Goal: Information Seeking & Learning: Learn about a topic

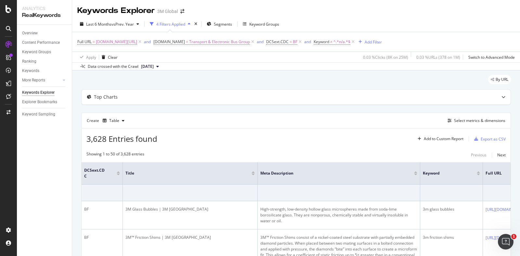
scroll to position [0, 261]
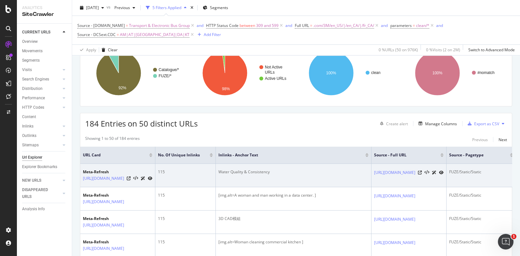
scroll to position [81, 0]
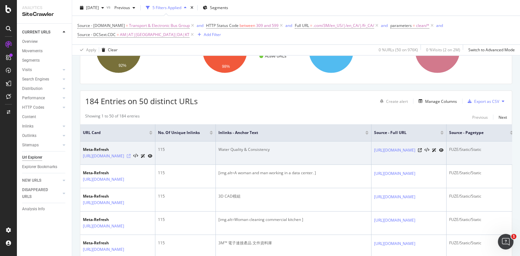
click at [131, 156] on icon at bounding box center [129, 156] width 4 height 4
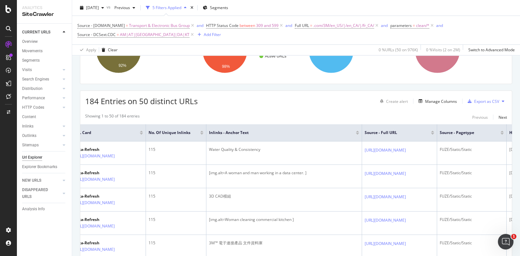
scroll to position [0, 332]
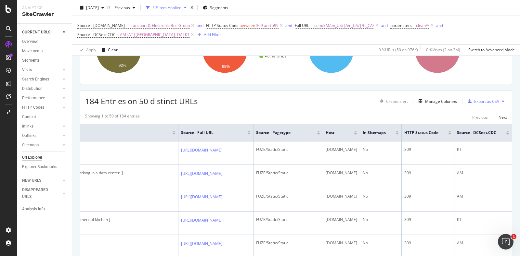
drag, startPoint x: 191, startPoint y: 150, endPoint x: 434, endPoint y: 140, distance: 243.8
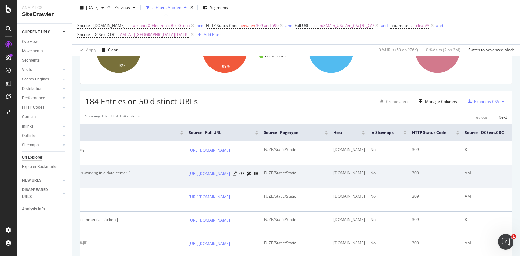
scroll to position [0, 0]
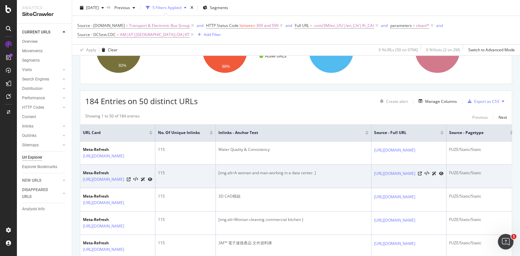
drag, startPoint x: 395, startPoint y: 150, endPoint x: 102, endPoint y: 167, distance: 293.8
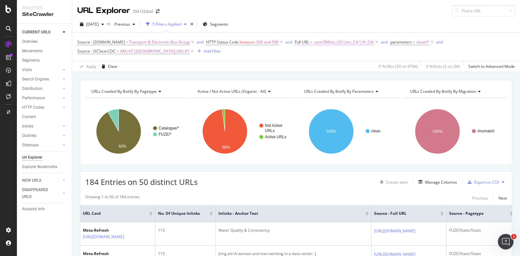
click at [316, 43] on span ".com/3M/en_US/|/en_CA/|/fr_CA/" at bounding box center [343, 42] width 61 height 9
drag, startPoint x: 265, startPoint y: 55, endPoint x: 358, endPoint y: 53, distance: 92.6
click at [266, 55] on div "Source - DCSext.Business = Transport & Electronic Bus Group and HTTP Status Cod…" at bounding box center [295, 47] width 437 height 18
click at [204, 53] on div "Add Filter" at bounding box center [212, 51] width 17 height 6
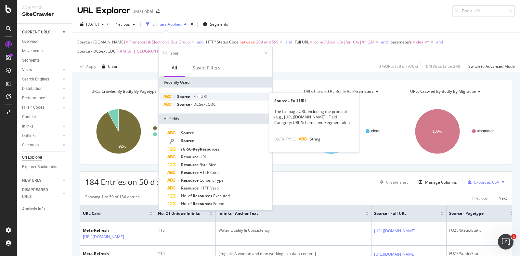
type input "sour"
click at [194, 95] on span "Full" at bounding box center [196, 97] width 7 height 6
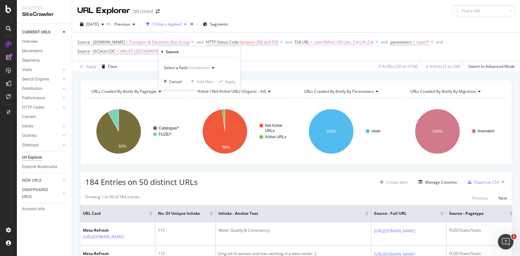
click at [331, 42] on span ".com/3M/en_US/|/en_CA/|/fr_CA/" at bounding box center [343, 42] width 61 height 9
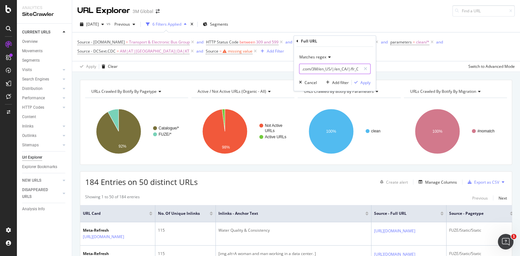
click at [331, 68] on input ".com/3M/en_US/|/en_CA/|/fr_CA/" at bounding box center [329, 69] width 61 height 10
click at [228, 53] on div "missing value" at bounding box center [240, 51] width 25 height 6
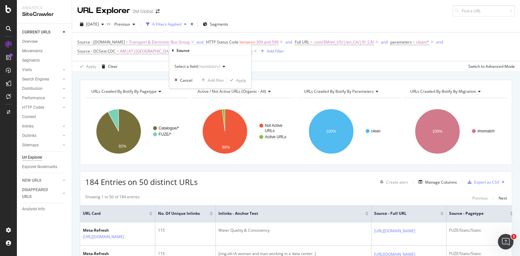
click at [196, 70] on div "Select a field (mandatory)" at bounding box center [200, 67] width 53 height 10
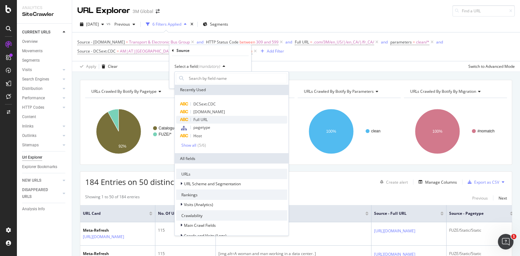
click at [218, 118] on div "Full URL" at bounding box center [231, 120] width 111 height 8
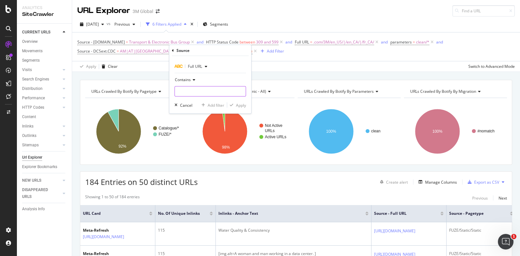
click at [195, 90] on input "text" at bounding box center [210, 91] width 71 height 10
paste input ".com/3M/en_US/|/en_CA/|/fr_CA/"
type input ".com/3M/en_US/|/en_CA/|/fr_CA/"
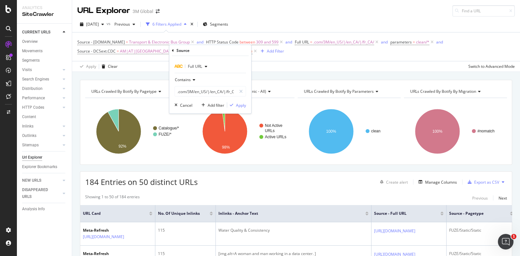
click at [193, 79] on icon at bounding box center [193, 80] width 5 height 4
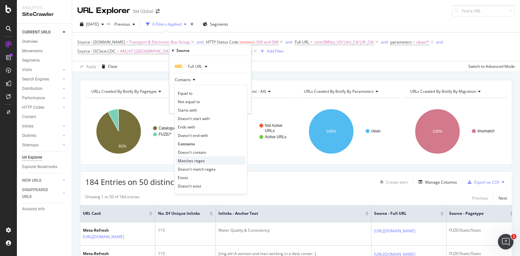
click at [197, 160] on span "Matches regex" at bounding box center [191, 161] width 27 height 6
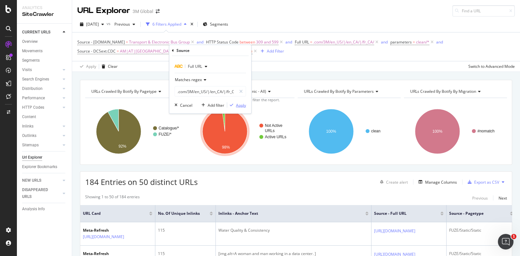
click at [233, 107] on div "Apply" at bounding box center [236, 105] width 19 height 6
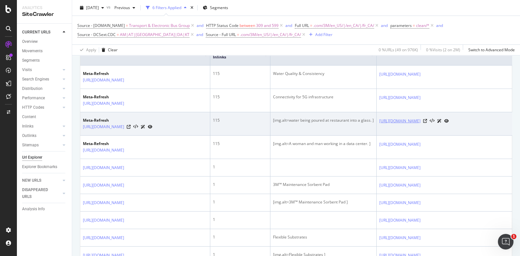
scroll to position [122, 0]
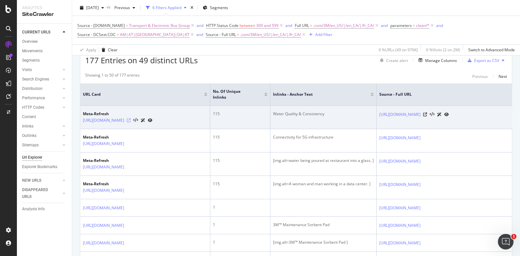
click at [131, 119] on icon at bounding box center [129, 121] width 4 height 4
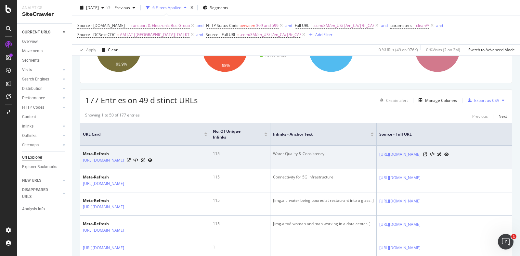
scroll to position [81, 0]
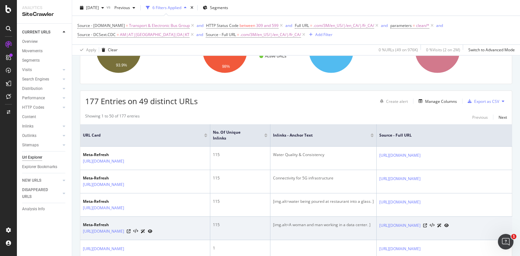
drag, startPoint x: 197, startPoint y: 224, endPoint x: 265, endPoint y: 217, distance: 68.2
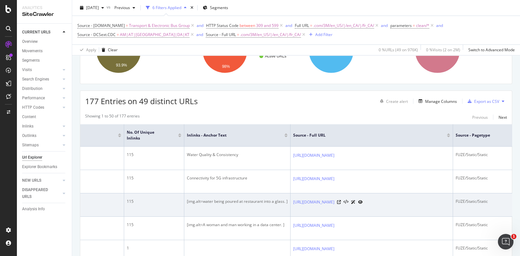
drag, startPoint x: 325, startPoint y: 203, endPoint x: 408, endPoint y: 194, distance: 83.6
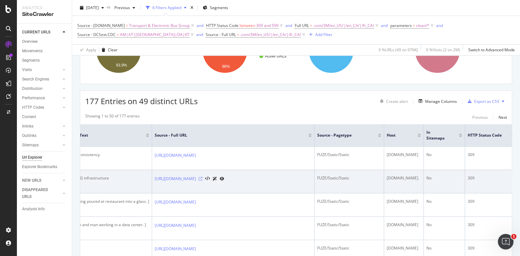
click at [202, 177] on icon at bounding box center [200, 179] width 4 height 4
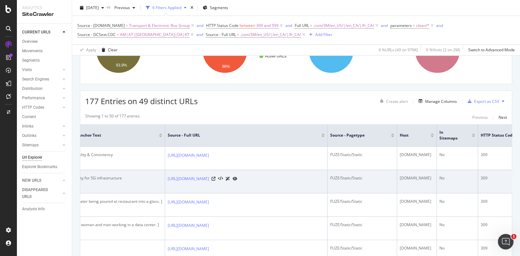
drag, startPoint x: 149, startPoint y: 176, endPoint x: 94, endPoint y: 173, distance: 54.9
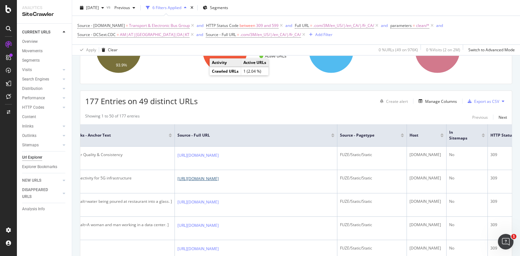
drag, startPoint x: 182, startPoint y: 177, endPoint x: 74, endPoint y: 179, distance: 107.5
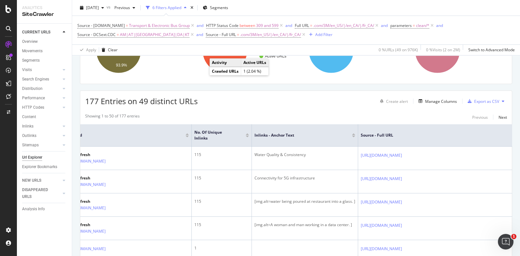
scroll to position [0, 0]
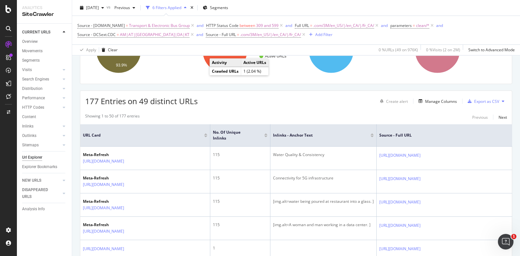
drag, startPoint x: 158, startPoint y: 175, endPoint x: 39, endPoint y: 174, distance: 118.9
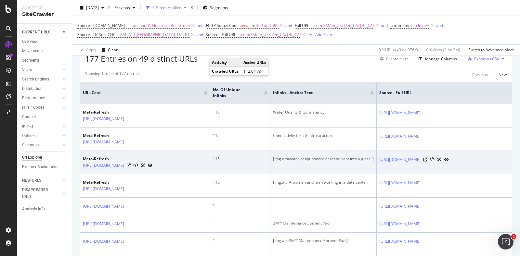
scroll to position [162, 0]
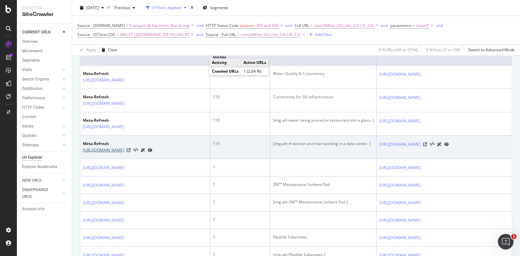
drag, startPoint x: 145, startPoint y: 144, endPoint x: 221, endPoint y: 143, distance: 76.6
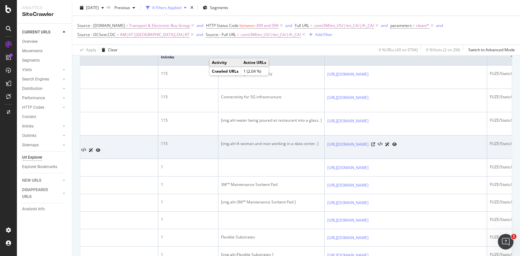
scroll to position [0, 294]
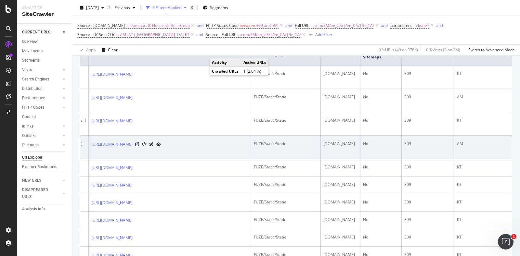
drag, startPoint x: 282, startPoint y: 141, endPoint x: 441, endPoint y: 146, distance: 159.2
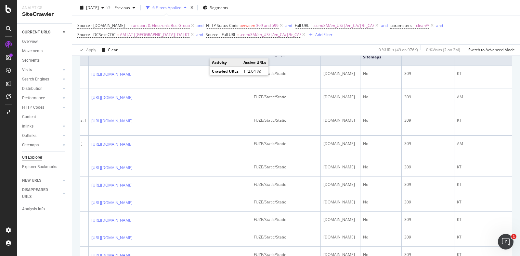
drag, startPoint x: 356, startPoint y: 150, endPoint x: 53, endPoint y: 143, distance: 303.1
drag, startPoint x: 142, startPoint y: 140, endPoint x: 0, endPoint y: 138, distance: 141.9
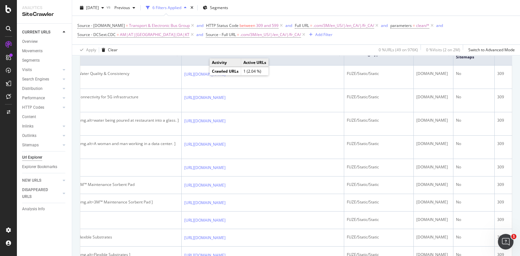
scroll to position [0, 0]
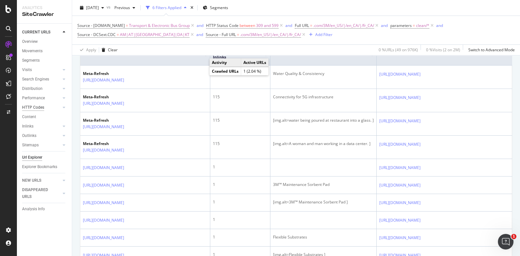
drag, startPoint x: 337, startPoint y: 118, endPoint x: 33, endPoint y: 109, distance: 304.4
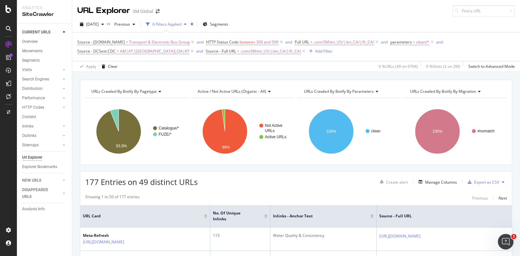
click at [235, 92] on span "Active / Not Active URLs (organic - all)" at bounding box center [231, 92] width 69 height 6
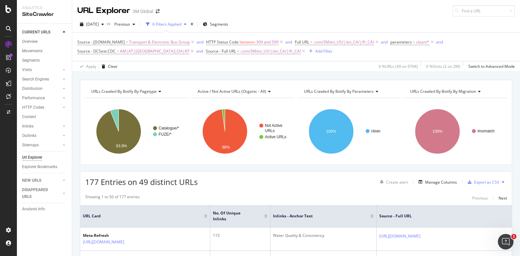
click at [219, 87] on div "Active / Not Active URLs (organic - all)" at bounding box center [242, 91] width 92 height 10
type input "h"
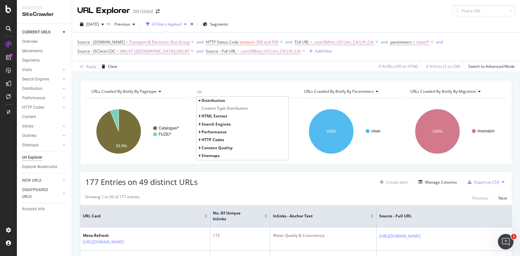
type input "c"
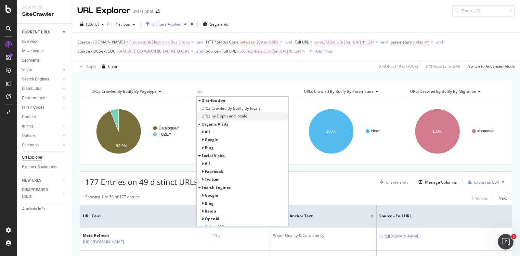
type input "loc"
click at [230, 116] on span "URLs by Depth and locale" at bounding box center [224, 116] width 46 height 6
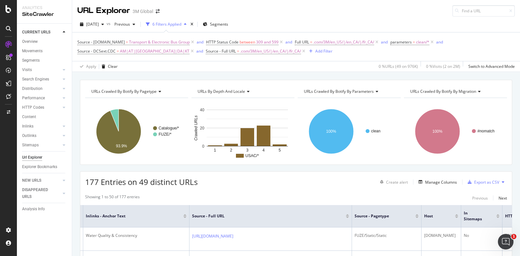
scroll to position [0, 294]
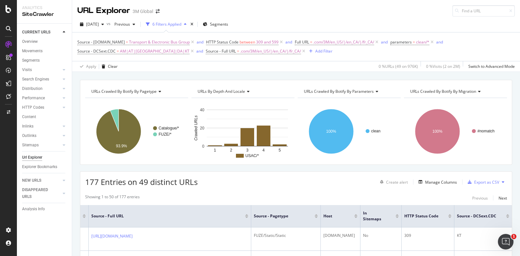
drag, startPoint x: 363, startPoint y: 203, endPoint x: 501, endPoint y: 200, distance: 137.7
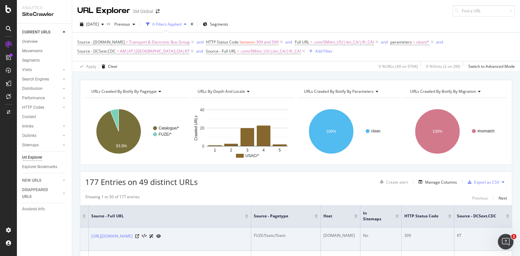
drag, startPoint x: 287, startPoint y: 229, endPoint x: 444, endPoint y: 226, distance: 156.9
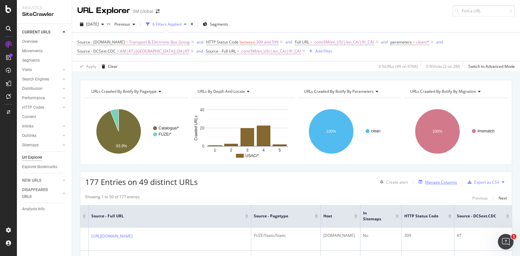
click at [445, 185] on div "Manage Columns" at bounding box center [441, 183] width 32 height 6
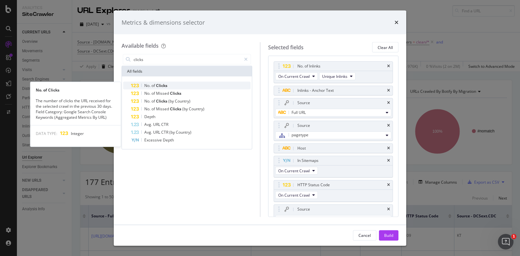
type input "clicks"
click at [161, 85] on span "Clicks" at bounding box center [161, 86] width 11 height 6
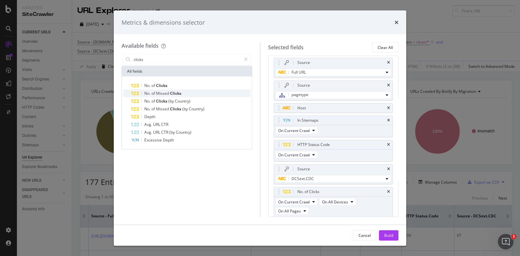
click at [167, 90] on div "No. of Missed Clicks" at bounding box center [191, 94] width 120 height 8
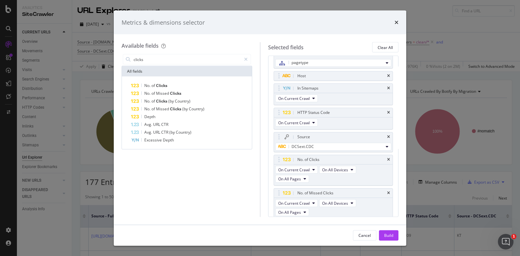
scroll to position [73, 0]
click at [392, 234] on div "Build" at bounding box center [388, 236] width 9 height 6
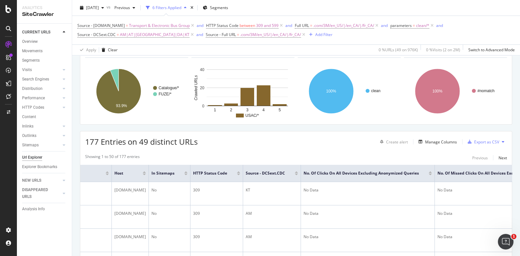
scroll to position [0, 605]
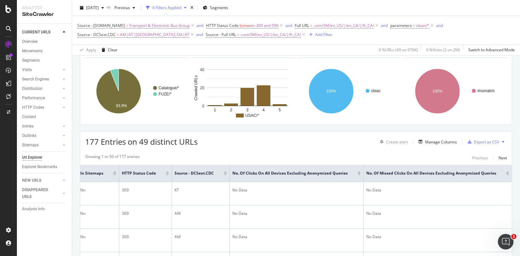
drag, startPoint x: 336, startPoint y: 170, endPoint x: 633, endPoint y: 145, distance: 297.9
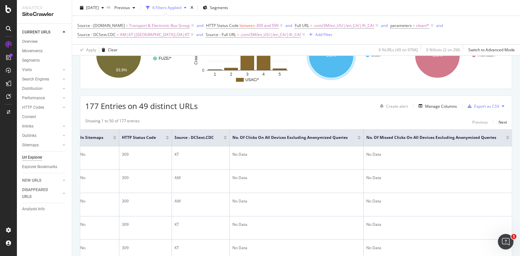
scroll to position [0, 0]
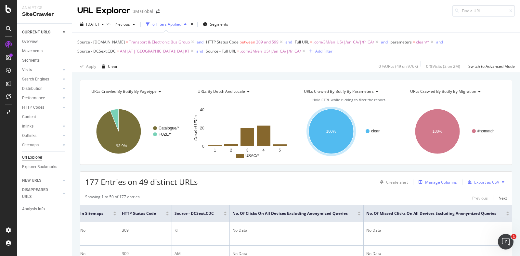
click at [441, 185] on div "Manage Columns" at bounding box center [441, 183] width 32 height 6
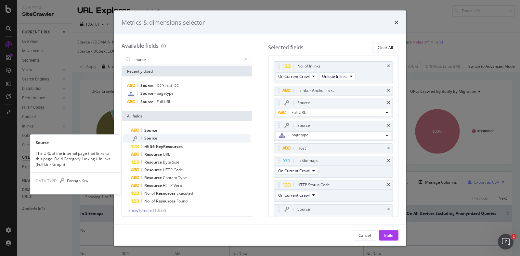
type input "source"
click at [161, 138] on div "Source" at bounding box center [191, 138] width 120 height 8
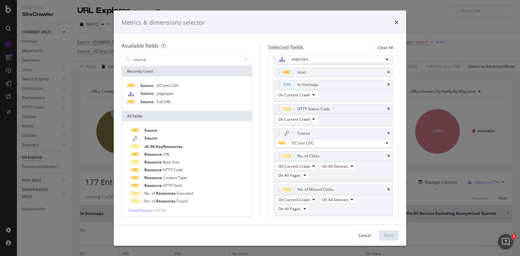
scroll to position [96, 0]
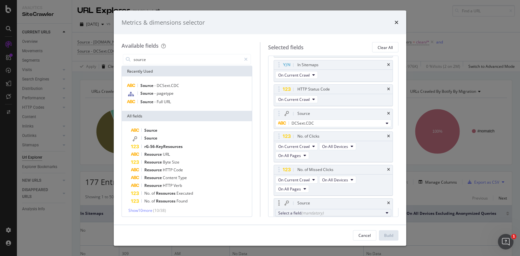
click at [330, 212] on div "Select a field (mandatory)" at bounding box center [330, 213] width 105 height 6
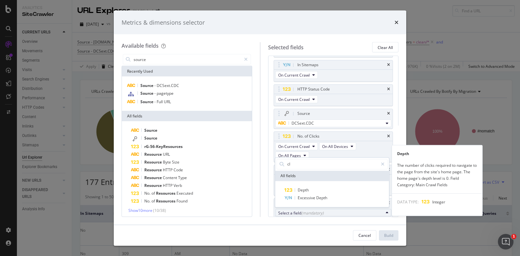
type input "c"
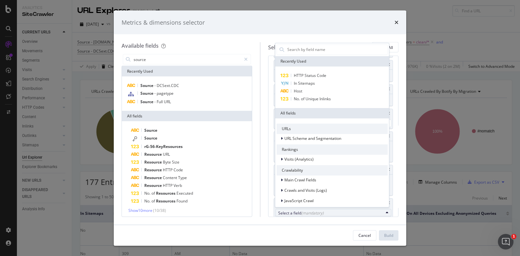
click at [261, 42] on div "Available fields source Recently Used Source - DCSext.CDC Source - pagetype Sou…" at bounding box center [260, 129] width 292 height 190
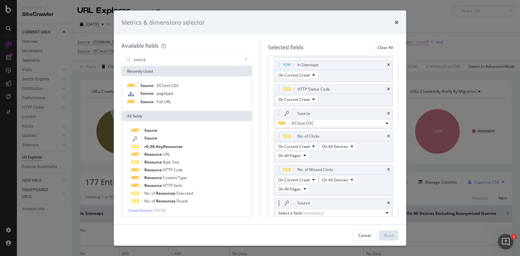
scroll to position [118, 0]
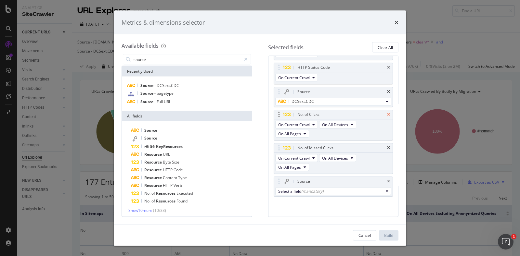
click at [387, 113] on icon "times" at bounding box center [388, 115] width 3 height 4
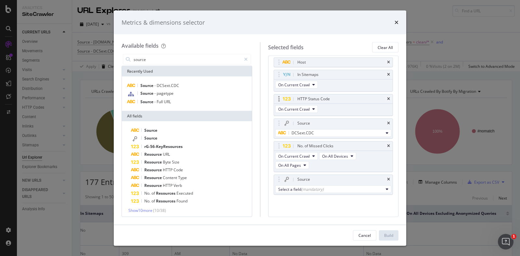
scroll to position [84, 0]
click at [387, 147] on icon "times" at bounding box center [388, 148] width 3 height 4
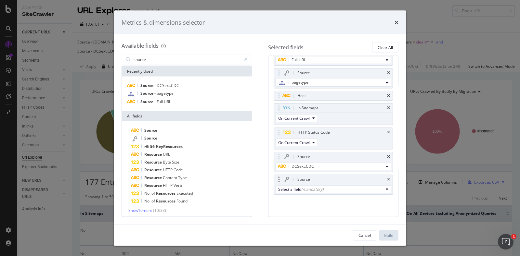
scroll to position [51, 0]
click at [317, 189] on div "(mandatory)" at bounding box center [312, 191] width 22 height 6
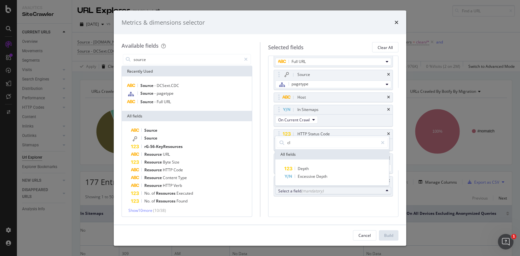
type input "c"
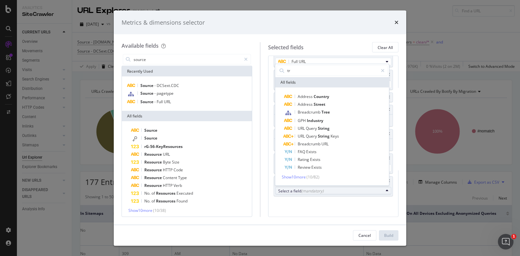
type input "t"
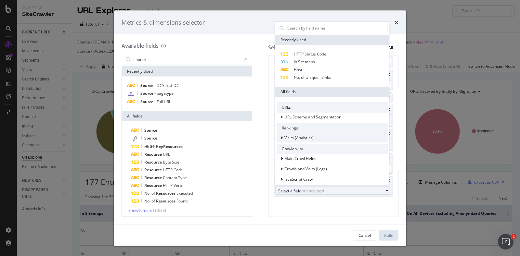
scroll to position [40, 0]
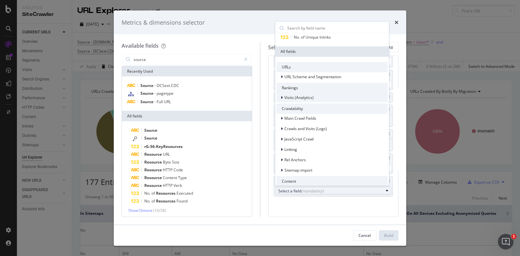
click at [284, 96] on span "Visits (Analytics)" at bounding box center [298, 98] width 29 height 6
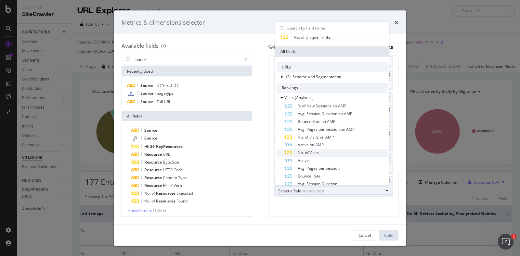
click at [323, 150] on span "No. of Visits" at bounding box center [335, 153] width 103 height 8
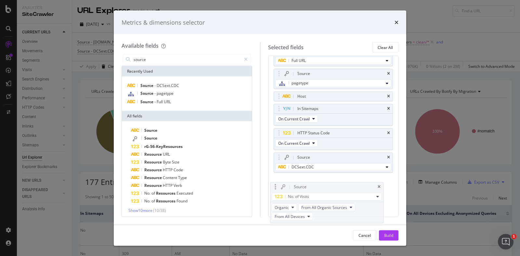
drag, startPoint x: 275, startPoint y: 179, endPoint x: 272, endPoint y: 187, distance: 9.0
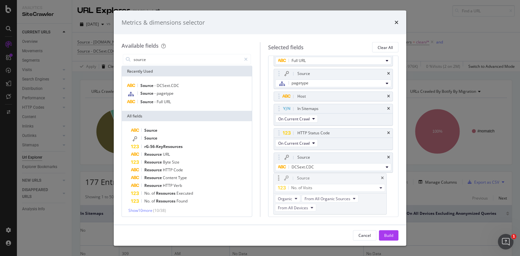
click at [272, 187] on body "Analytics SiteCrawler CURRENT URLS Overview Movements Segments Visits Analysis …" at bounding box center [260, 128] width 520 height 256
click at [392, 236] on div "Build" at bounding box center [388, 236] width 9 height 6
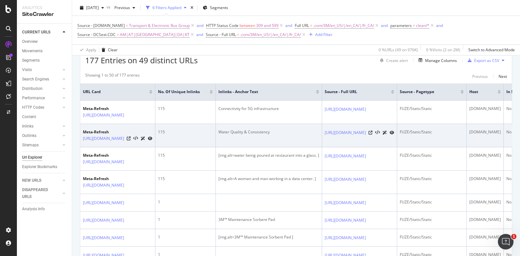
scroll to position [0, 456]
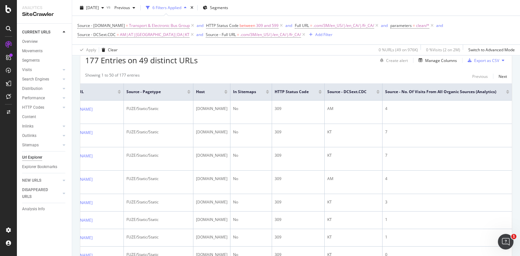
drag, startPoint x: 307, startPoint y: 142, endPoint x: 580, endPoint y: 142, distance: 272.5
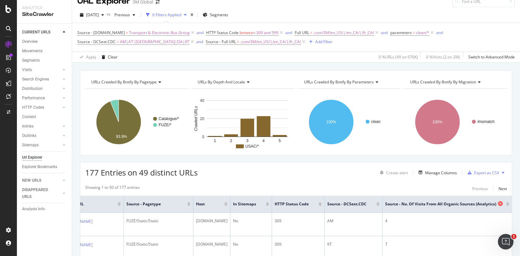
scroll to position [0, 0]
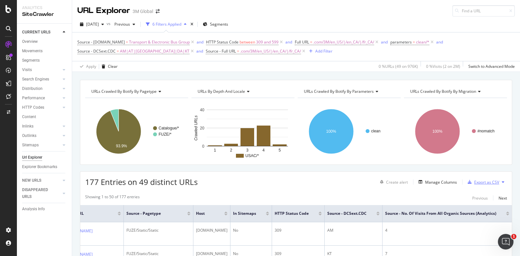
click at [474, 181] on div "Export as CSV" at bounding box center [486, 183] width 25 height 6
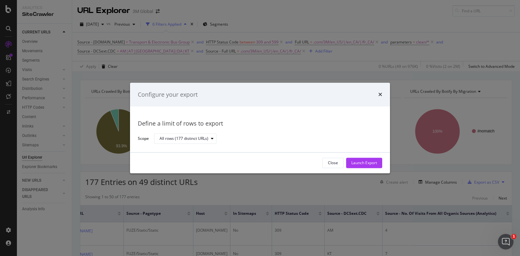
click at [383, 90] on div "Configure your export" at bounding box center [260, 95] width 260 height 24
click at [378, 92] on icon "times" at bounding box center [380, 94] width 4 height 5
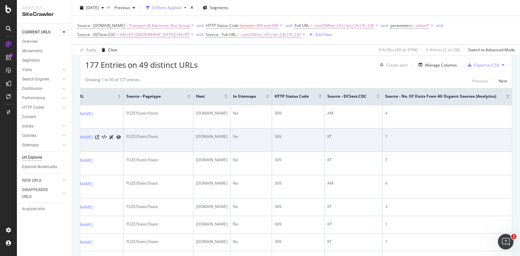
scroll to position [122, 0]
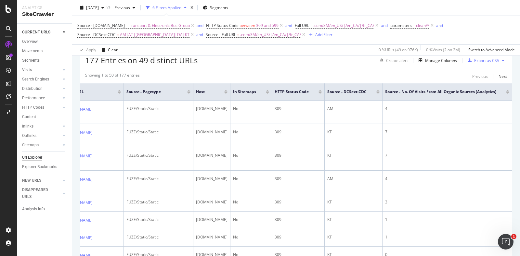
click at [501, 90] on div "Source - No. of Visits from All Organic Sources (Analytics)" at bounding box center [447, 92] width 124 height 6
click at [506, 90] on div at bounding box center [507, 91] width 3 height 2
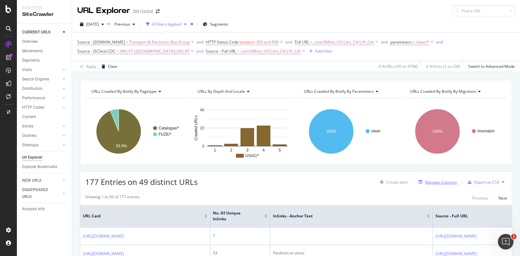
click at [443, 182] on div "Manage Columns" at bounding box center [441, 183] width 32 height 6
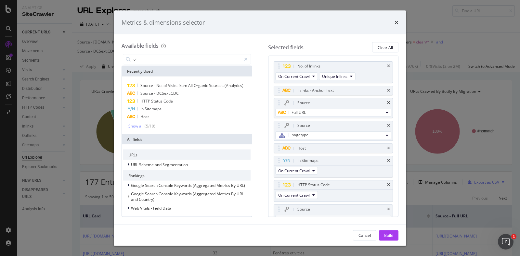
type input "vis"
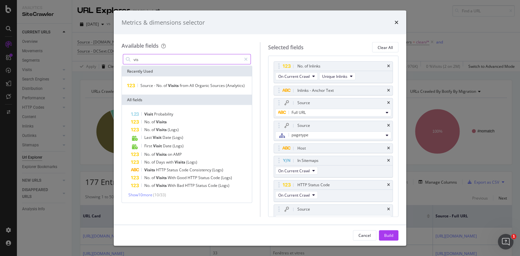
click at [154, 56] on input "vis" at bounding box center [187, 60] width 108 height 10
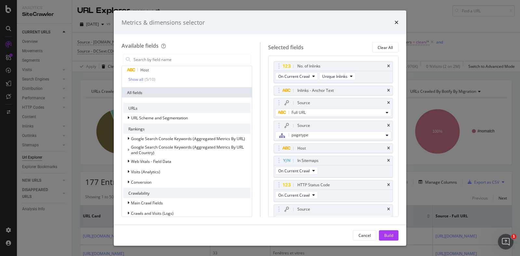
scroll to position [81, 0]
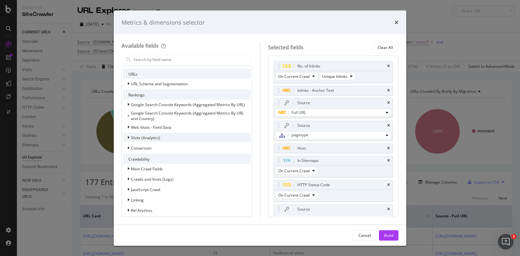
click at [126, 135] on div "Visits (Analytics)" at bounding box center [141, 137] width 37 height 6
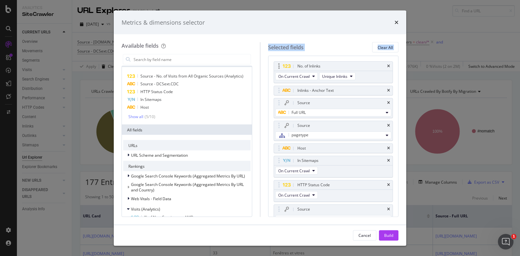
scroll to position [0, 0]
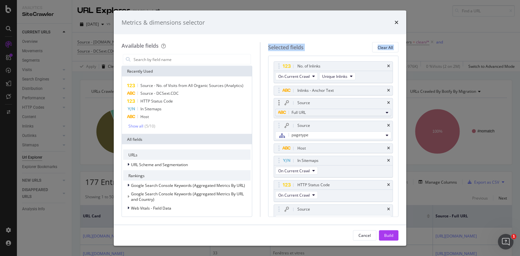
drag, startPoint x: 162, startPoint y: 191, endPoint x: 328, endPoint y: 112, distance: 183.8
click at [328, 112] on div "Available fields Recently Used Source - No. of Visits from All Organic Sources …" at bounding box center [259, 129] width 277 height 175
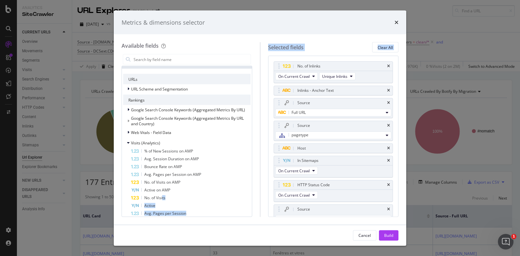
scroll to position [122, 0]
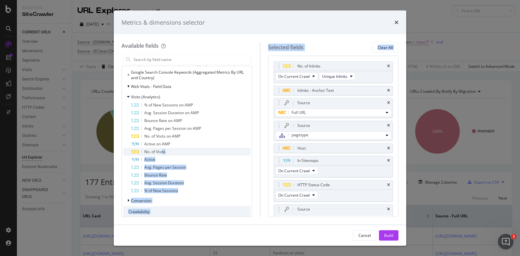
click at [177, 152] on div "No. of Visits" at bounding box center [191, 152] width 120 height 8
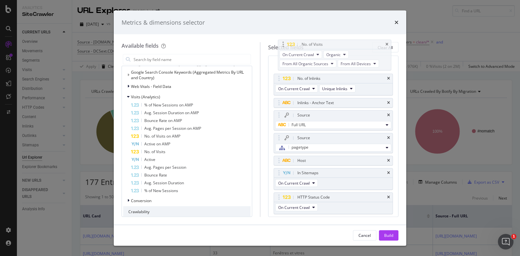
scroll to position [0, 0]
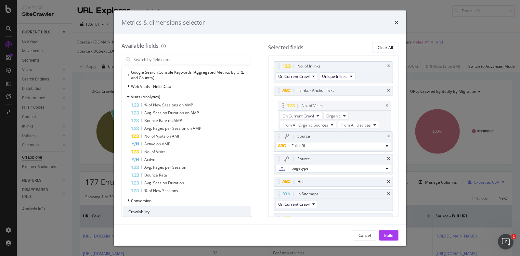
drag, startPoint x: 327, startPoint y: 169, endPoint x: 331, endPoint y: 106, distance: 63.5
click at [331, 106] on body "Analytics SiteCrawler CURRENT URLS Overview Movements Segments Visits Analysis …" at bounding box center [260, 128] width 520 height 256
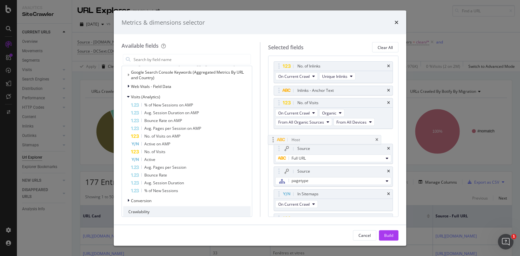
drag, startPoint x: 328, startPoint y: 183, endPoint x: 322, endPoint y: 142, distance: 41.9
click at [322, 142] on body "Analytics SiteCrawler CURRENT URLS Overview Movements Segments Visits Analysis …" at bounding box center [260, 128] width 520 height 256
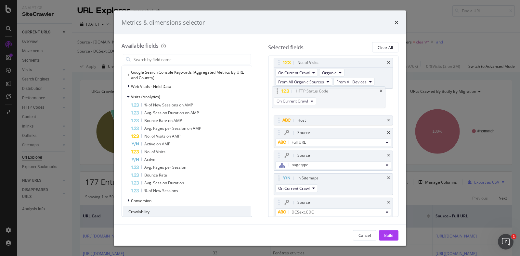
drag, startPoint x: 332, startPoint y: 178, endPoint x: 331, endPoint y: 92, distance: 85.7
click at [331, 92] on body "Analytics SiteCrawler CURRENT URLS Overview Movements Segments Visits Analysis …" at bounding box center [260, 128] width 520 height 256
click at [388, 233] on div "Build" at bounding box center [388, 236] width 9 height 6
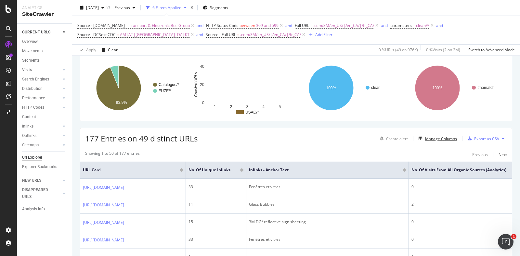
scroll to position [81, 0]
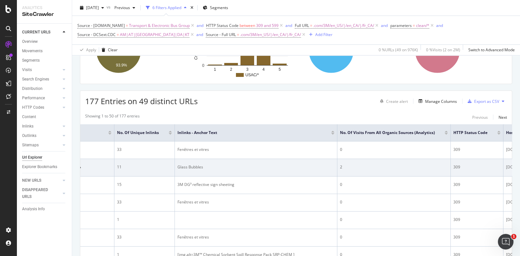
drag, startPoint x: 263, startPoint y: 189, endPoint x: 363, endPoint y: 185, distance: 100.1
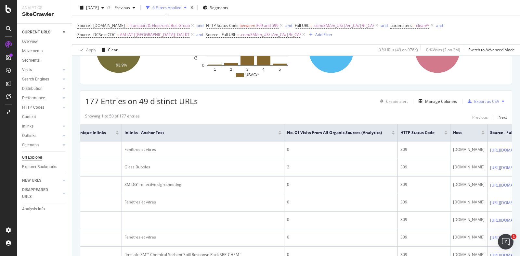
click at [395, 131] on div at bounding box center [392, 132] width 3 height 2
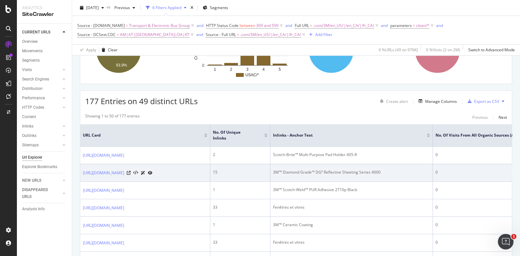
scroll to position [0, 43]
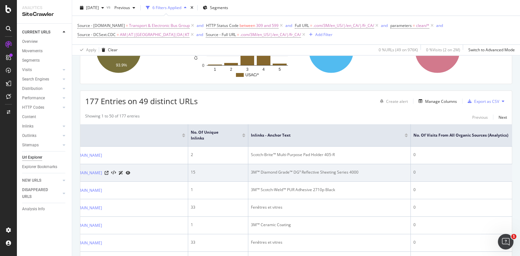
drag, startPoint x: 366, startPoint y: 176, endPoint x: 462, endPoint y: 170, distance: 95.7
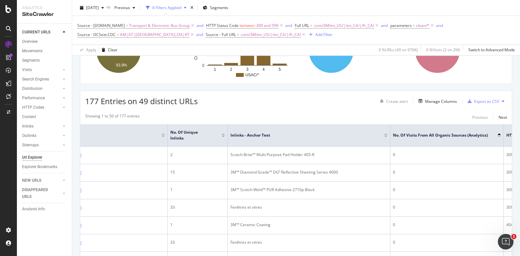
click at [498, 136] on div at bounding box center [498, 137] width 3 height 2
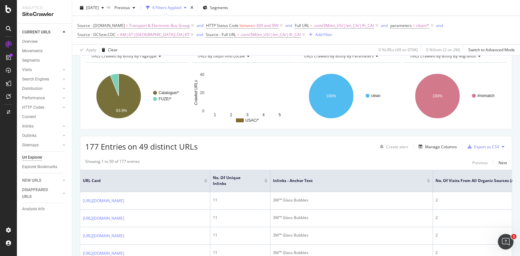
scroll to position [81, 0]
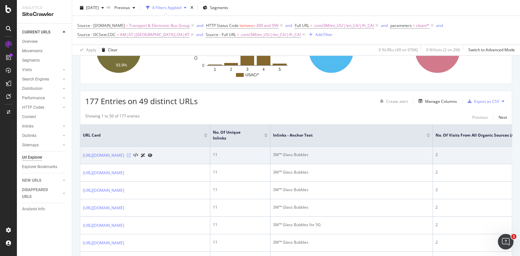
click at [131, 156] on icon at bounding box center [129, 156] width 4 height 4
drag, startPoint x: 136, startPoint y: 158, endPoint x: 386, endPoint y: 160, distance: 250.7
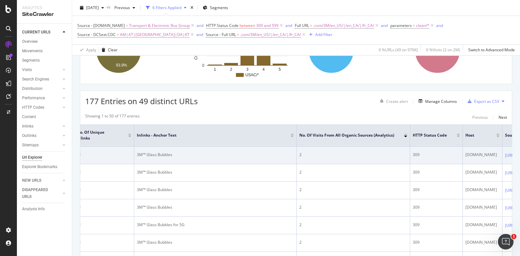
drag, startPoint x: 331, startPoint y: 160, endPoint x: 466, endPoint y: 162, distance: 134.8
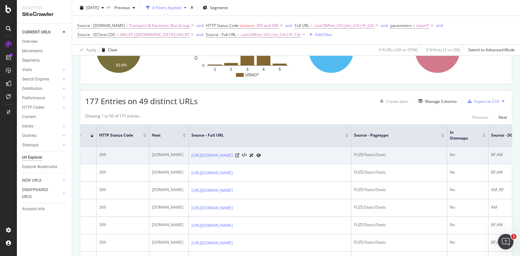
drag, startPoint x: 436, startPoint y: 160, endPoint x: 125, endPoint y: 161, distance: 311.4
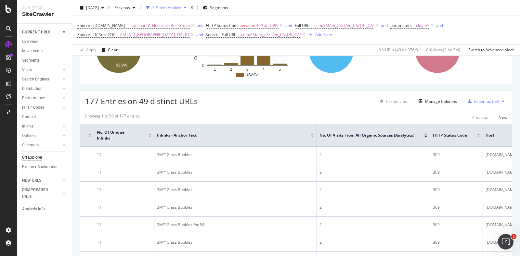
scroll to position [0, 0]
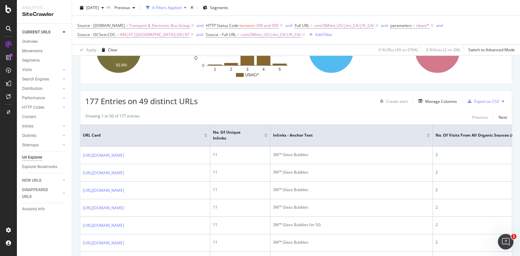
drag, startPoint x: 120, startPoint y: 159, endPoint x: 13, endPoint y: 158, distance: 106.9
click at [489, 102] on div "Export as CSV" at bounding box center [486, 102] width 25 height 6
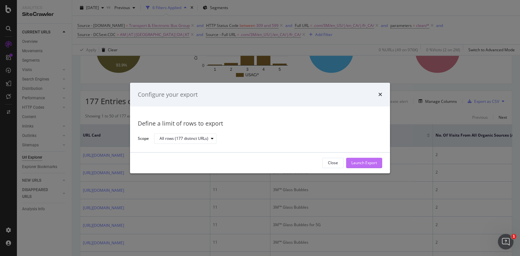
click at [368, 161] on div "Launch Export" at bounding box center [364, 163] width 26 height 6
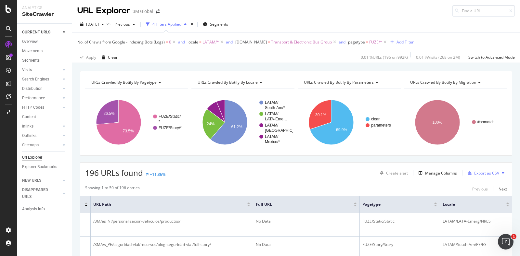
scroll to position [0, 307]
drag, startPoint x: 255, startPoint y: 176, endPoint x: 524, endPoint y: 178, distance: 269.6
drag, startPoint x: 356, startPoint y: 188, endPoint x: 521, endPoint y: 187, distance: 165.6
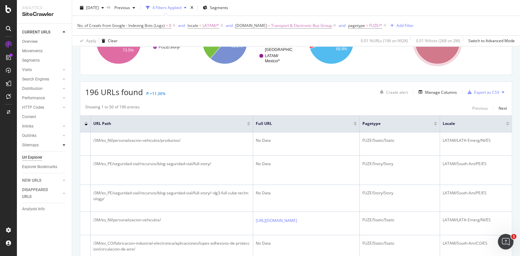
scroll to position [0, 0]
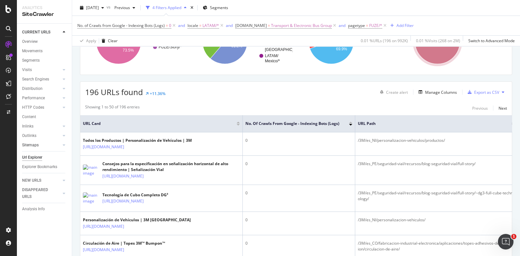
drag, startPoint x: 336, startPoint y: 147, endPoint x: 52, endPoint y: 144, distance: 284.5
click at [351, 122] on div at bounding box center [350, 123] width 3 height 2
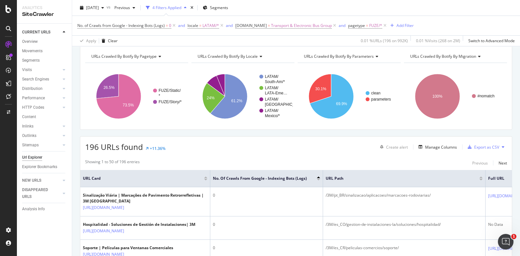
scroll to position [156, 0]
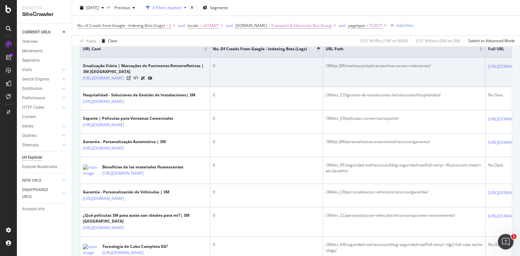
drag, startPoint x: 437, startPoint y: 88, endPoint x: 504, endPoint y: 88, distance: 67.2
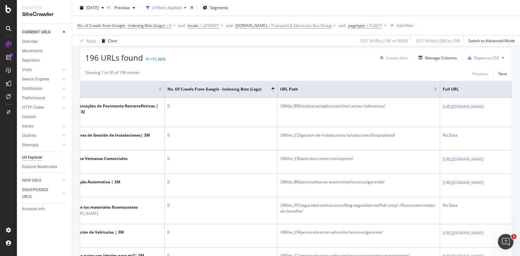
scroll to position [0, 274]
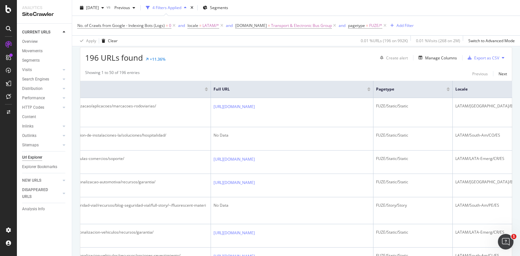
drag, startPoint x: 238, startPoint y: 127, endPoint x: 547, endPoint y: 112, distance: 309.2
click at [434, 56] on div "Manage Columns" at bounding box center [441, 58] width 32 height 6
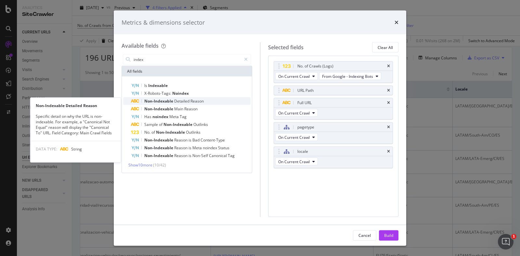
type input "index"
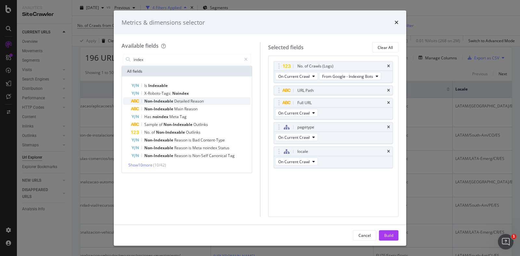
click at [176, 100] on span "Detailed" at bounding box center [182, 101] width 16 height 6
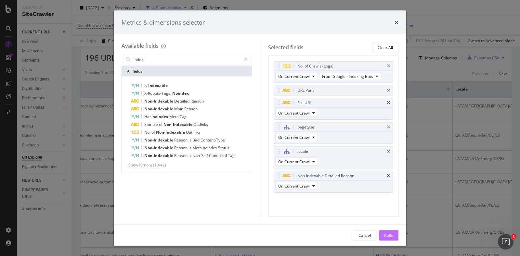
click at [389, 234] on div "Build" at bounding box center [388, 236] width 9 height 6
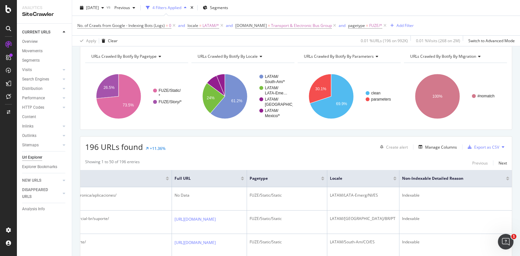
scroll to position [0, 469]
drag, startPoint x: 148, startPoint y: 192, endPoint x: 530, endPoint y: 188, distance: 381.9
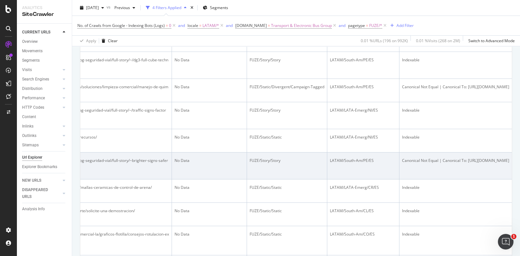
scroll to position [188, 0]
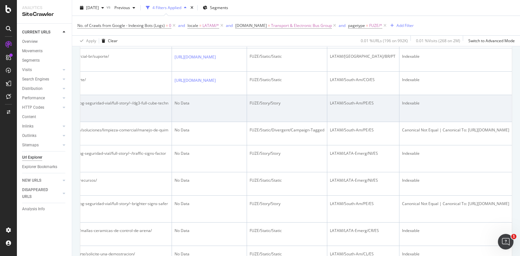
drag, startPoint x: 426, startPoint y: 156, endPoint x: 161, endPoint y: 138, distance: 266.3
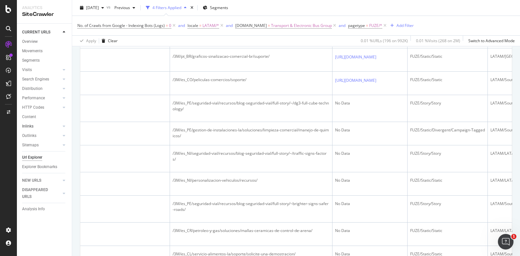
scroll to position [0, 0]
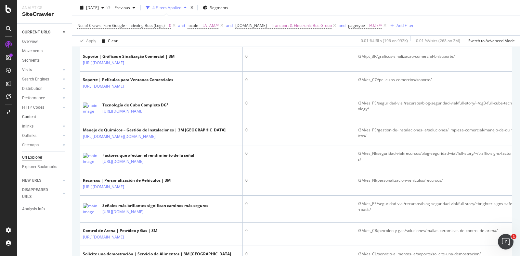
drag, startPoint x: 168, startPoint y: 132, endPoint x: 47, endPoint y: 118, distance: 121.9
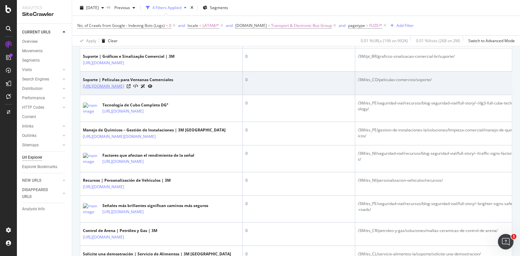
scroll to position [107, 0]
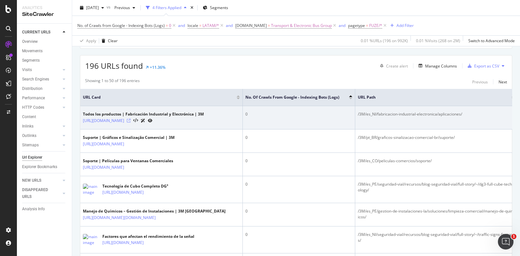
click at [131, 123] on icon at bounding box center [129, 121] width 4 height 4
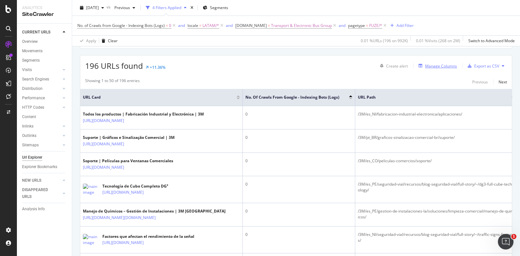
click at [434, 66] on div "Manage Columns" at bounding box center [441, 66] width 32 height 6
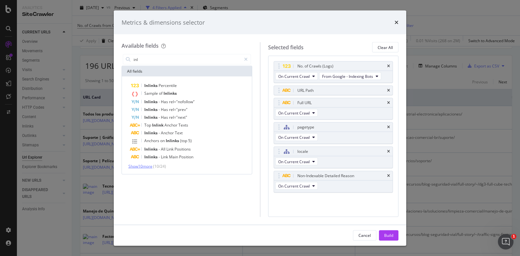
type input "inl"
click at [145, 166] on span "Show 10 more" at bounding box center [140, 167] width 24 height 6
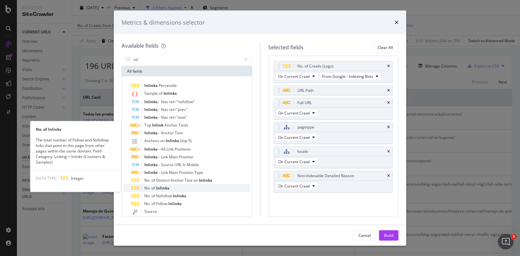
click at [185, 186] on div "No. of Inlinks" at bounding box center [191, 188] width 120 height 8
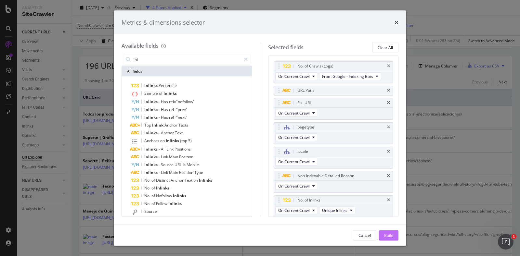
click at [389, 234] on div "Build" at bounding box center [388, 236] width 9 height 6
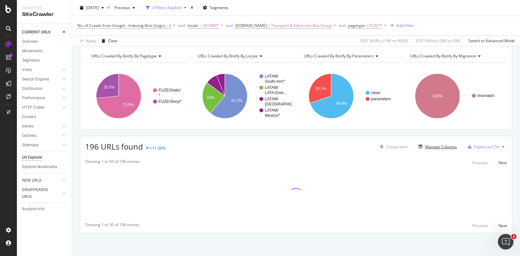
scroll to position [26, 0]
click at [437, 146] on div "Manage Columns" at bounding box center [441, 148] width 32 height 6
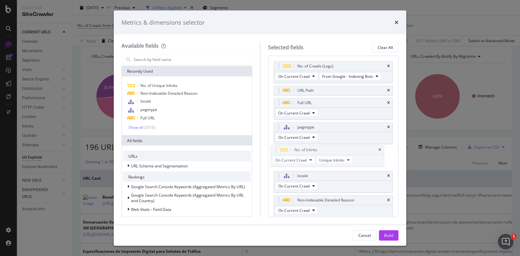
drag, startPoint x: 315, startPoint y: 199, endPoint x: 313, endPoint y: 149, distance: 49.8
click at [313, 149] on body "Analytics SiteCrawler CURRENT URLS Overview Movements Segments Visits Analysis …" at bounding box center [260, 128] width 520 height 256
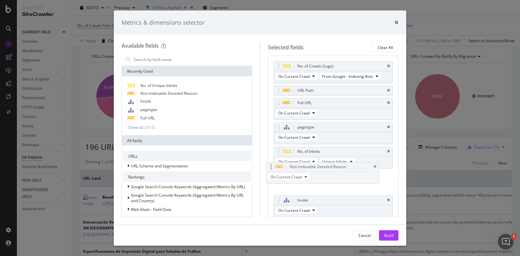
drag, startPoint x: 332, startPoint y: 202, endPoint x: 325, endPoint y: 170, distance: 33.0
click at [325, 170] on body "Analytics SiteCrawler CURRENT URLS Overview Movements Segments Visits Analysis …" at bounding box center [260, 128] width 520 height 256
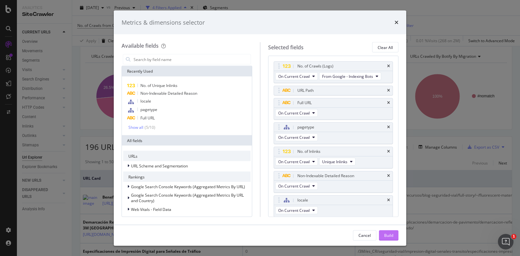
click at [392, 235] on div "Build" at bounding box center [388, 236] width 9 height 6
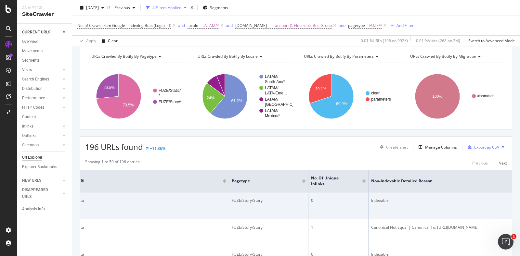
drag, startPoint x: 323, startPoint y: 202, endPoint x: 421, endPoint y: 193, distance: 98.2
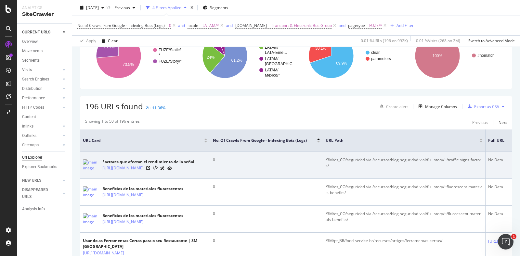
drag, startPoint x: 267, startPoint y: 170, endPoint x: 117, endPoint y: 172, distance: 150.7
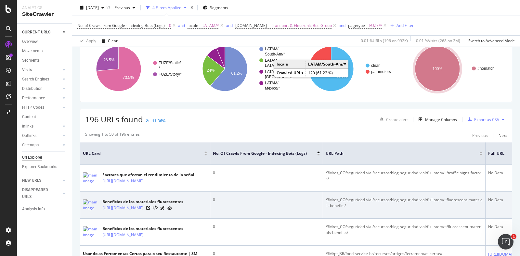
scroll to position [67, 0]
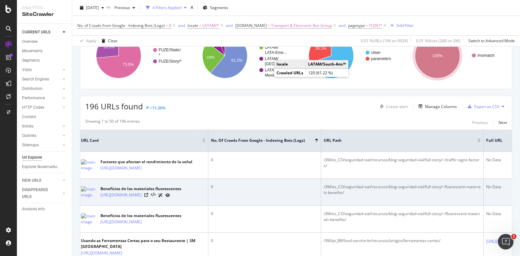
drag, startPoint x: 225, startPoint y: 188, endPoint x: 359, endPoint y: 197, distance: 133.4
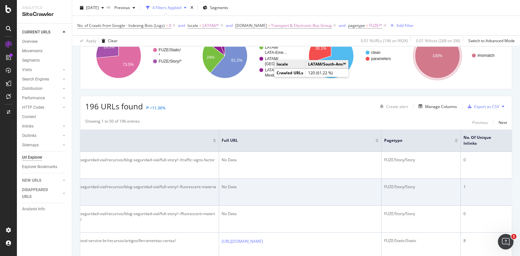
scroll to position [0, 497]
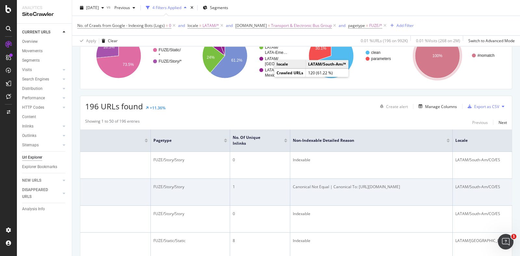
drag, startPoint x: 287, startPoint y: 180, endPoint x: 434, endPoint y: 197, distance: 147.8
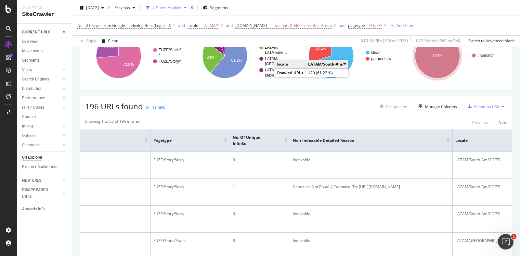
drag, startPoint x: 375, startPoint y: 183, endPoint x: 529, endPoint y: 195, distance: 155.0
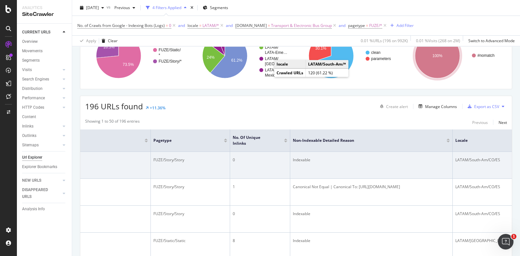
scroll to position [0, 0]
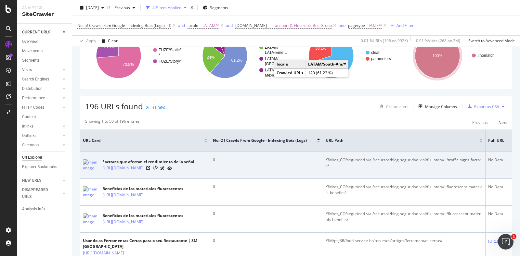
drag, startPoint x: 379, startPoint y: 175, endPoint x: 220, endPoint y: 176, distance: 159.8
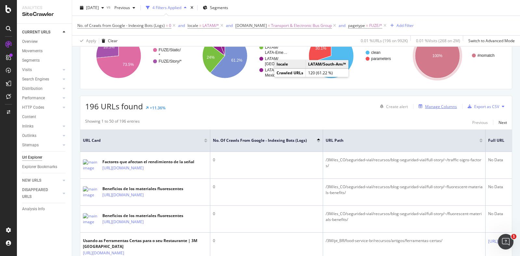
click at [431, 105] on div "Manage Columns" at bounding box center [441, 107] width 32 height 6
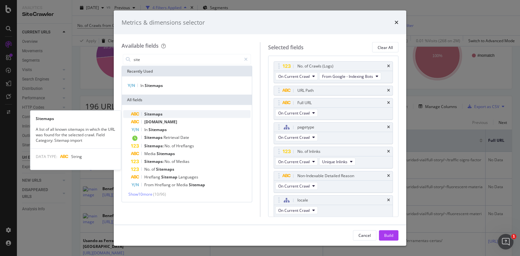
type input "site"
click at [176, 114] on div "Sitemaps" at bounding box center [191, 114] width 120 height 8
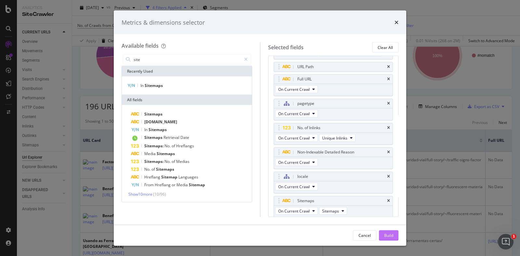
click at [393, 235] on button "Build" at bounding box center [388, 235] width 19 height 10
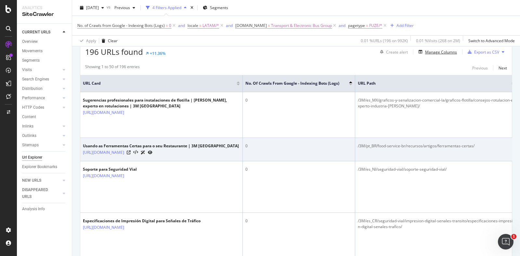
scroll to position [122, 0]
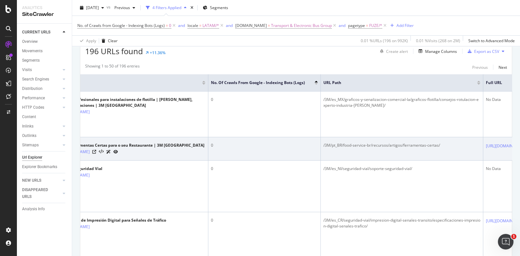
drag, startPoint x: 297, startPoint y: 178, endPoint x: 485, endPoint y: 180, distance: 187.7
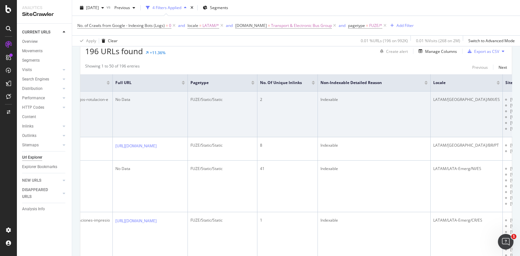
drag, startPoint x: 350, startPoint y: 151, endPoint x: 489, endPoint y: 161, distance: 138.8
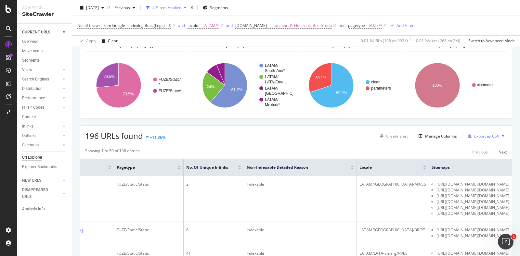
scroll to position [0, 0]
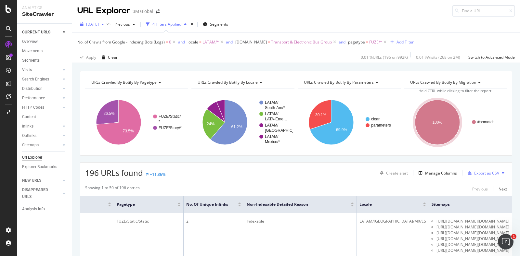
click at [99, 23] on span "2025 Sep. 7th" at bounding box center [92, 24] width 13 height 6
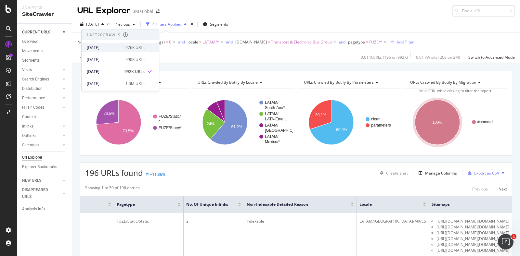
click at [143, 46] on div "2025 Sep. 21st 976K URLs" at bounding box center [120, 47] width 77 height 9
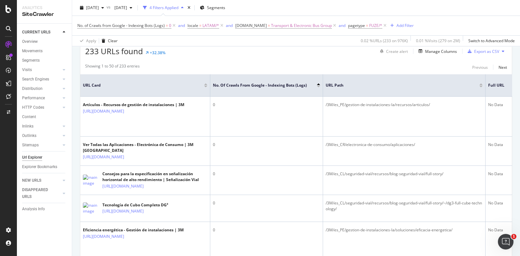
scroll to position [0, 660]
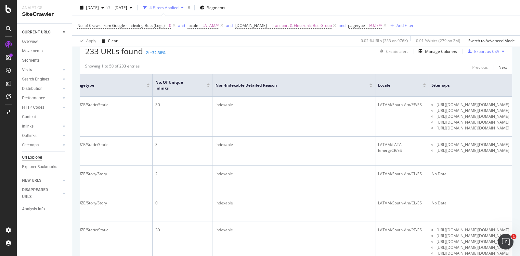
drag, startPoint x: 252, startPoint y: 117, endPoint x: 531, endPoint y: 136, distance: 280.3
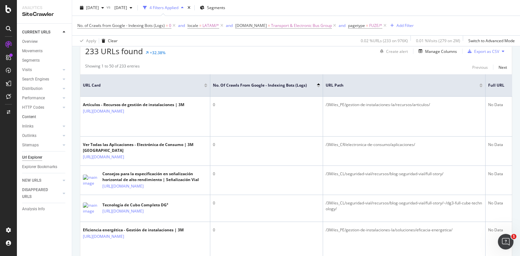
drag, startPoint x: 357, startPoint y: 134, endPoint x: 42, endPoint y: 115, distance: 316.2
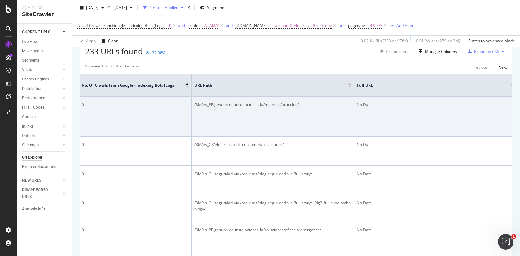
drag, startPoint x: 456, startPoint y: 140, endPoint x: 467, endPoint y: 141, distance: 11.4
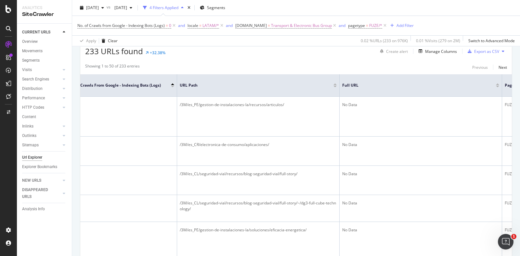
scroll to position [0, 660]
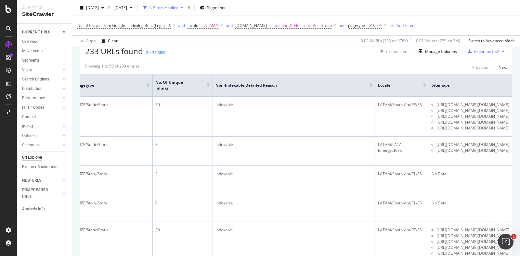
drag, startPoint x: 374, startPoint y: 130, endPoint x: 536, endPoint y: 137, distance: 162.2
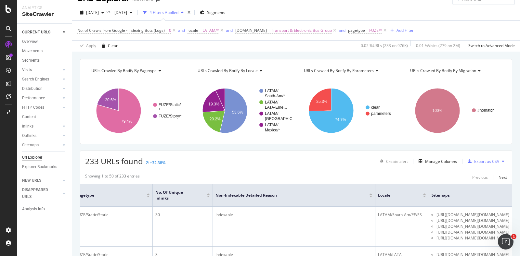
scroll to position [0, 0]
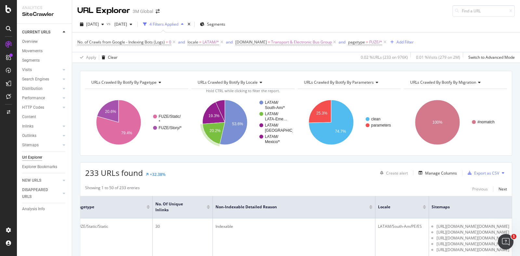
drag, startPoint x: 237, startPoint y: 137, endPoint x: 2, endPoint y: 125, distance: 235.4
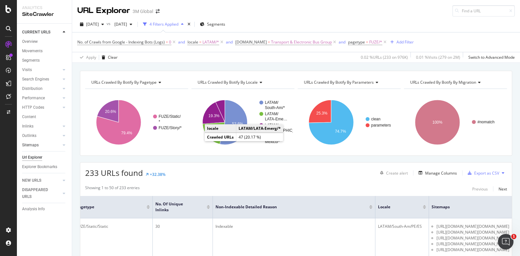
drag, startPoint x: 240, startPoint y: 155, endPoint x: 49, endPoint y: 145, distance: 191.2
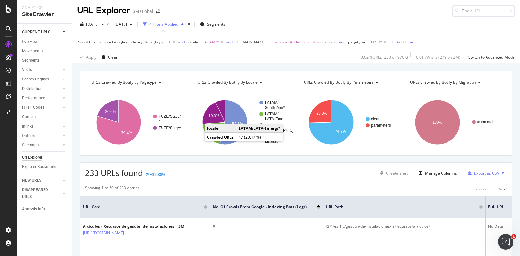
drag, startPoint x: 243, startPoint y: 179, endPoint x: 45, endPoint y: 159, distance: 199.1
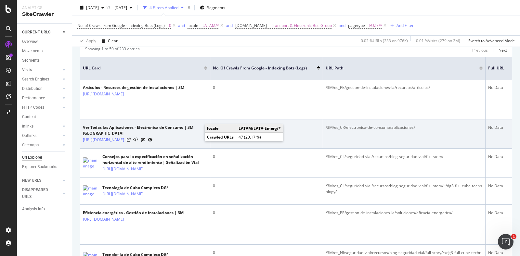
scroll to position [162, 0]
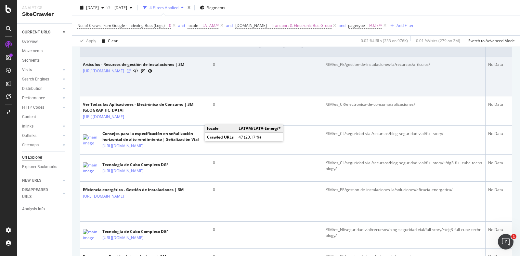
click at [131, 69] on icon at bounding box center [129, 71] width 4 height 4
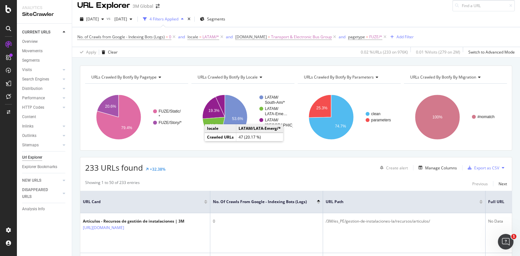
scroll to position [0, 0]
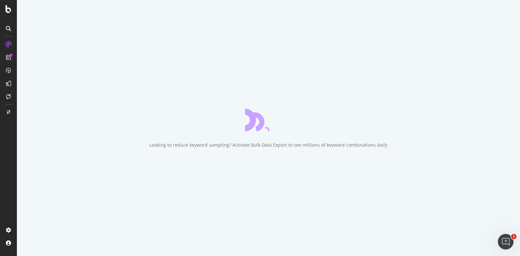
click at [493, 58] on div "Looking to reduce keyword sampling? Activate Bulk Data Export to see millions o…" at bounding box center [268, 128] width 503 height 256
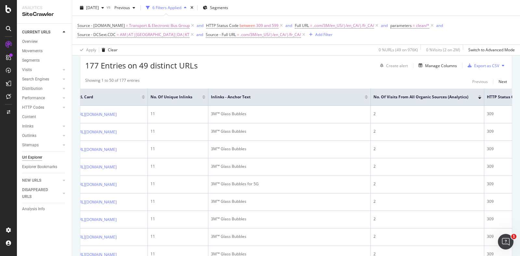
scroll to position [0, 635]
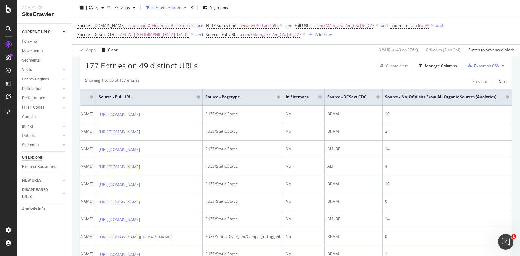
drag, startPoint x: 282, startPoint y: 123, endPoint x: 540, endPoint y: 118, distance: 258.9
drag, startPoint x: 404, startPoint y: 124, endPoint x: 524, endPoint y: 122, distance: 120.5
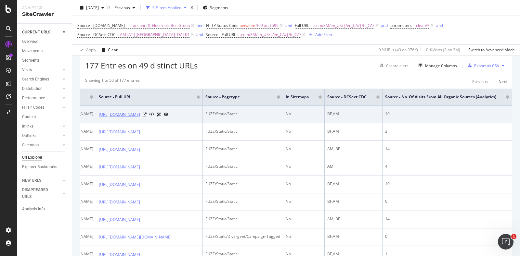
drag, startPoint x: 434, startPoint y: 123, endPoint x: 100, endPoint y: 122, distance: 333.9
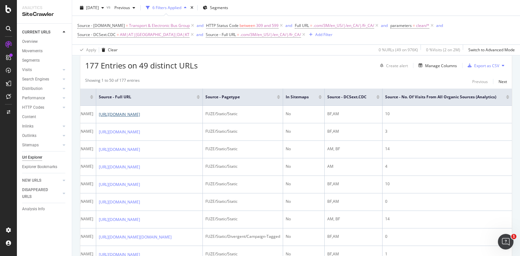
drag, startPoint x: 158, startPoint y: 124, endPoint x: 0, endPoint y: 124, distance: 158.2
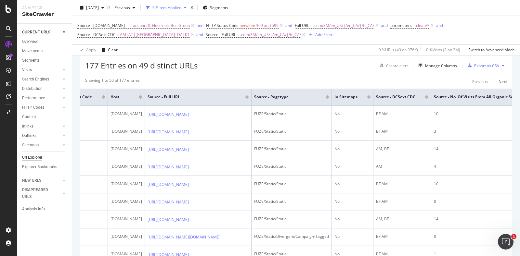
scroll to position [0, 0]
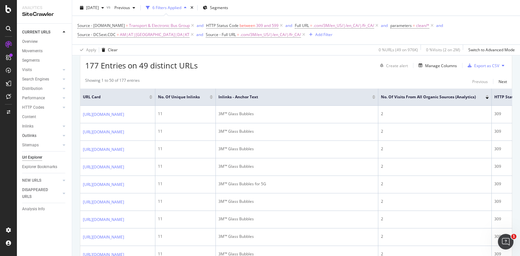
drag, startPoint x: 222, startPoint y: 137, endPoint x: 38, endPoint y: 135, distance: 184.8
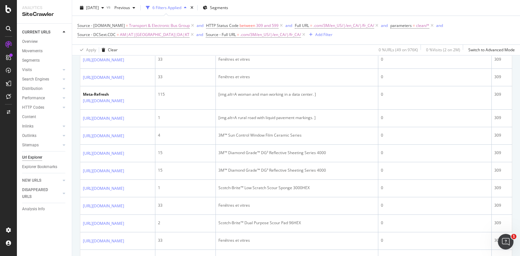
scroll to position [766, 0]
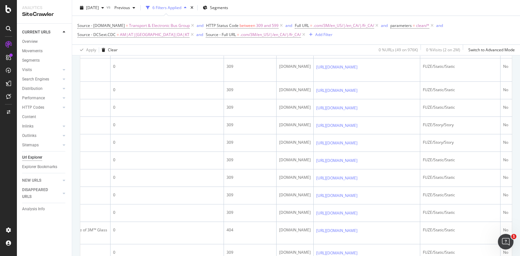
drag, startPoint x: 356, startPoint y: 140, endPoint x: 451, endPoint y: 139, distance: 95.5
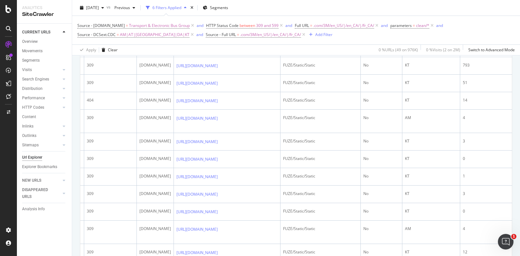
scroll to position [0, 213]
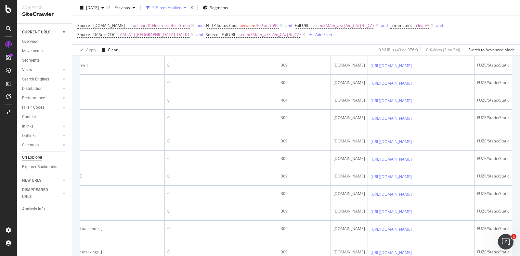
drag, startPoint x: 126, startPoint y: 170, endPoint x: 0, endPoint y: 172, distance: 126.4
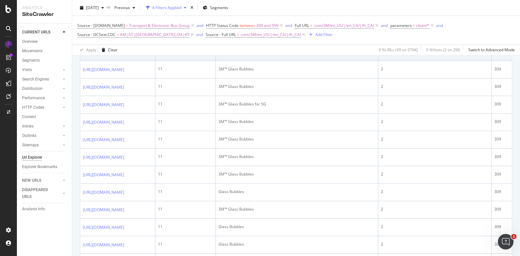
scroll to position [0, 0]
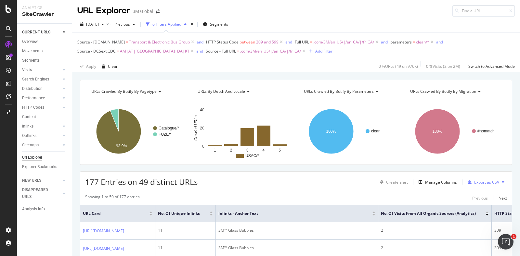
click at [152, 212] on div at bounding box center [150, 213] width 3 height 2
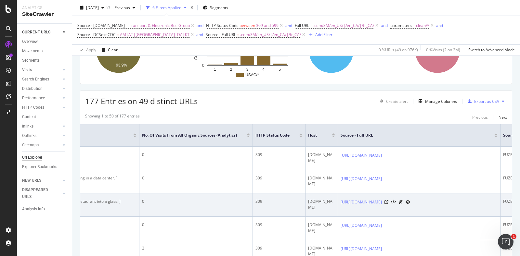
scroll to position [0, 427]
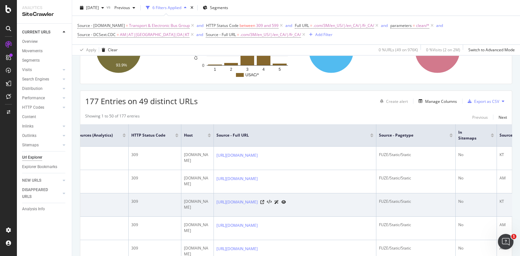
drag, startPoint x: 302, startPoint y: 197, endPoint x: 411, endPoint y: 198, distance: 108.8
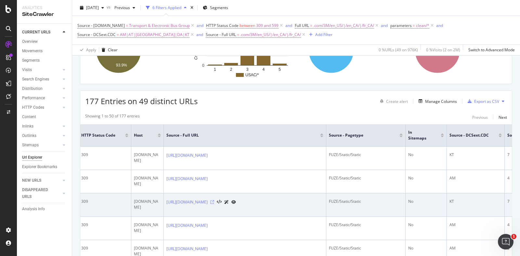
click at [214, 200] on icon at bounding box center [212, 202] width 4 height 4
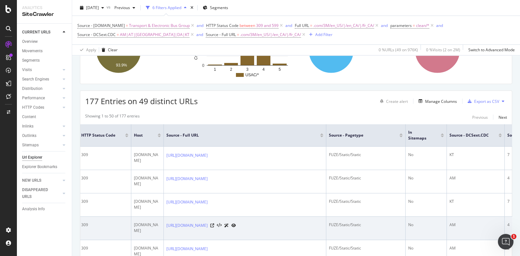
drag, startPoint x: 249, startPoint y: 212, endPoint x: 114, endPoint y: 215, distance: 135.1
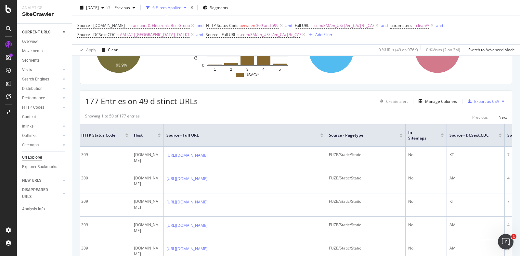
drag, startPoint x: 114, startPoint y: 215, endPoint x: 16, endPoint y: 213, distance: 97.4
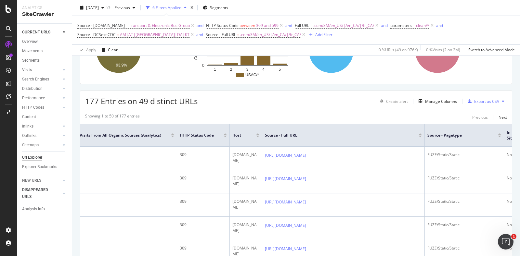
scroll to position [0, 127]
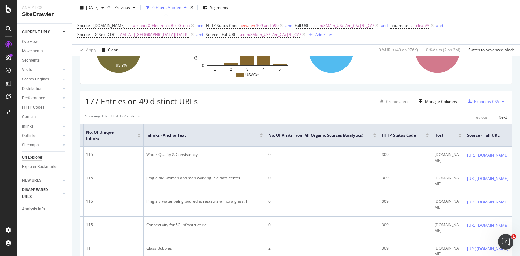
drag, startPoint x: 157, startPoint y: 199, endPoint x: 55, endPoint y: 199, distance: 102.3
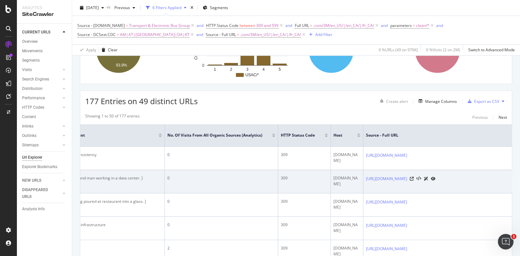
drag, startPoint x: 165, startPoint y: 161, endPoint x: 337, endPoint y: 167, distance: 172.5
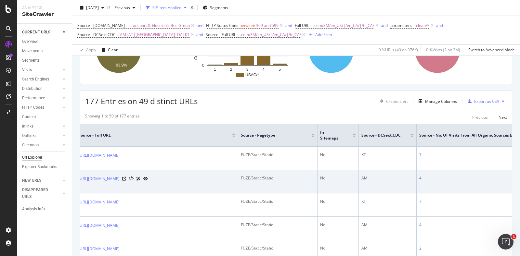
drag, startPoint x: 336, startPoint y: 168, endPoint x: 268, endPoint y: 169, distance: 68.2
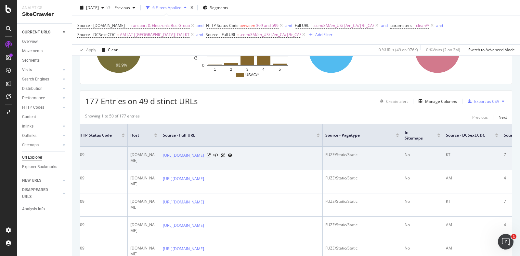
scroll to position [0, 58]
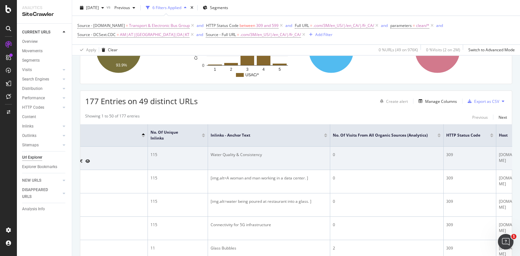
drag, startPoint x: 207, startPoint y: 154, endPoint x: 118, endPoint y: 151, distance: 89.3
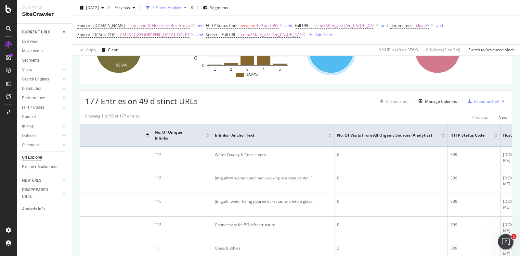
drag, startPoint x: 413, startPoint y: 150, endPoint x: 508, endPoint y: 151, distance: 95.2
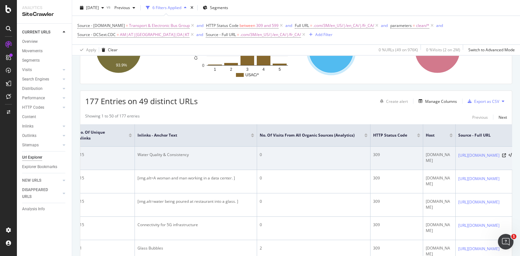
drag, startPoint x: 370, startPoint y: 151, endPoint x: 425, endPoint y: 150, distance: 55.2
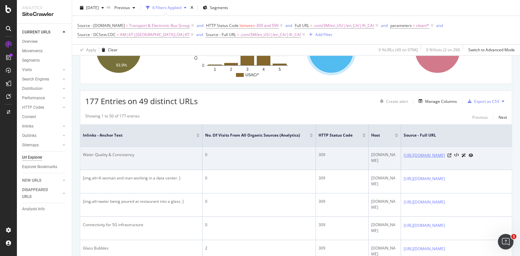
drag, startPoint x: 364, startPoint y: 153, endPoint x: 440, endPoint y: 152, distance: 76.3
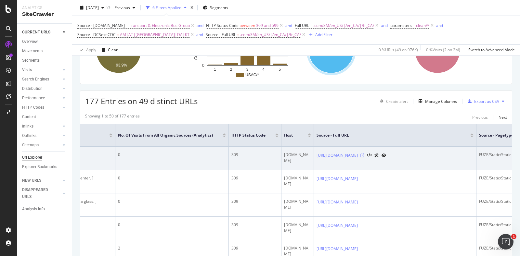
click at [364, 154] on icon at bounding box center [362, 156] width 4 height 4
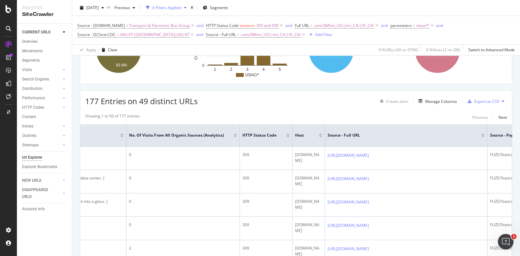
scroll to position [0, 0]
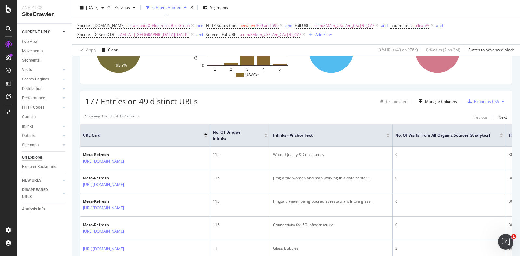
drag, startPoint x: 297, startPoint y: 201, endPoint x: 0, endPoint y: 202, distance: 297.2
click at [315, 37] on div "Add Filter" at bounding box center [323, 35] width 17 height 6
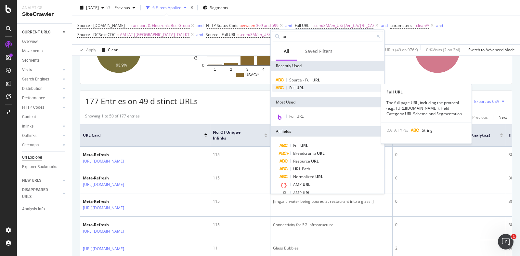
type input "url"
click at [299, 87] on span "URL" at bounding box center [300, 88] width 8 height 6
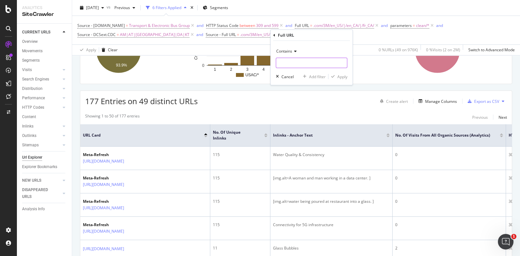
click at [300, 67] on input "text" at bounding box center [311, 63] width 71 height 10
type input "Meta"
click at [336, 76] on div "button" at bounding box center [332, 77] width 9 height 4
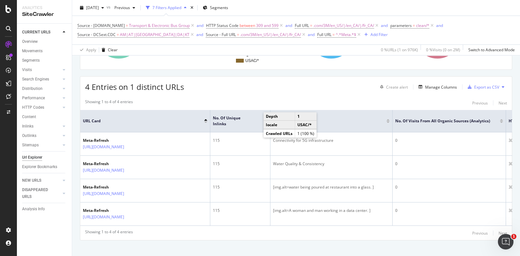
scroll to position [103, 0]
